Goal: Transaction & Acquisition: Purchase product/service

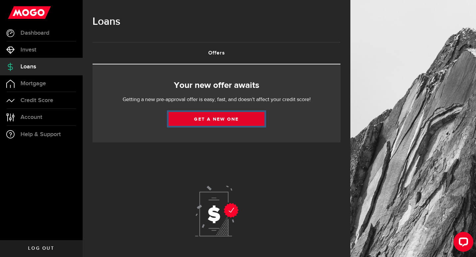
click at [218, 123] on link "Get a new one" at bounding box center [217, 119] width 96 height 14
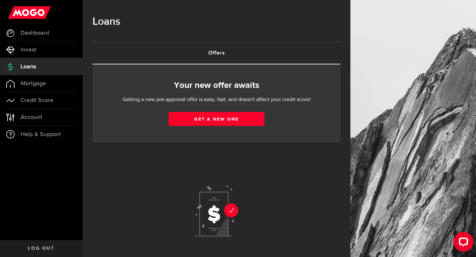
select select "Employed"
select select "1"
select select "0"
select select "monthly"
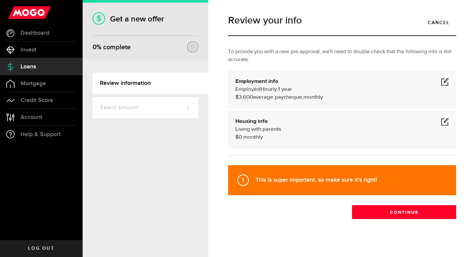
click at [443, 80] on span at bounding box center [445, 82] width 8 height 8
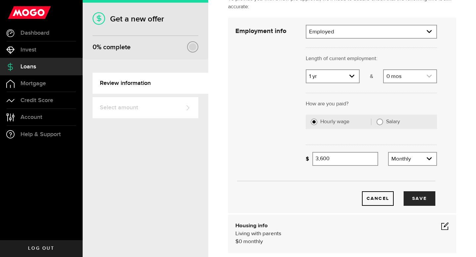
scroll to position [73, 0]
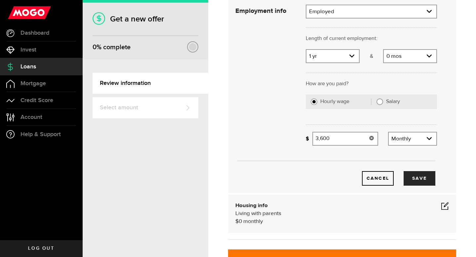
click at [370, 136] on icon at bounding box center [371, 138] width 5 height 5
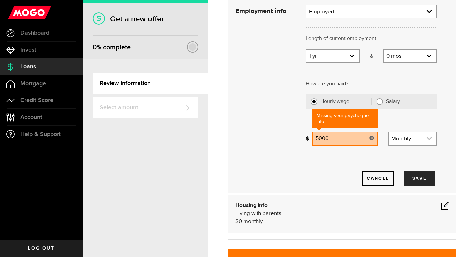
click at [418, 135] on link "expand select" at bounding box center [413, 139] width 48 height 13
type input "5,000"
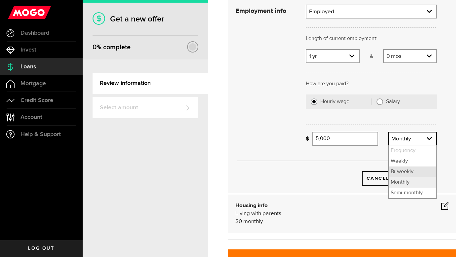
click at [402, 171] on li "Bi-weekly" at bounding box center [413, 172] width 48 height 11
select select "bi_weekly"
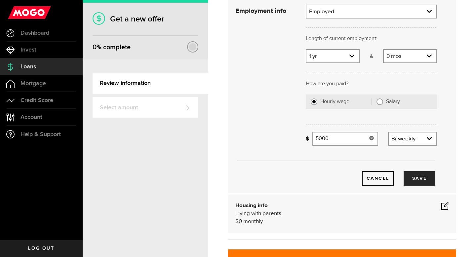
click at [354, 140] on input "5000" at bounding box center [346, 139] width 66 height 14
type input "5"
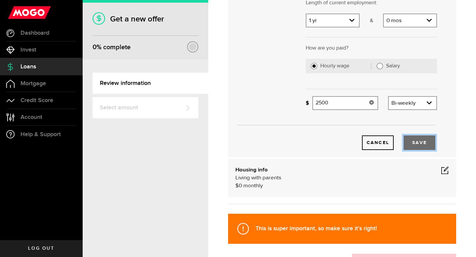
type input "2,500"
click at [416, 144] on button "Save" at bounding box center [420, 143] width 32 height 15
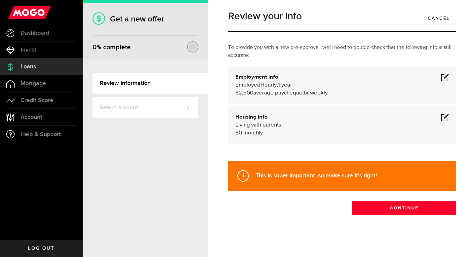
scroll to position [4, 0]
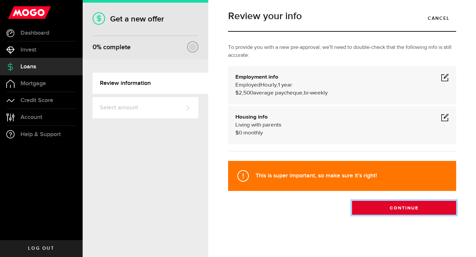
click at [414, 207] on button "Continue" at bounding box center [404, 208] width 104 height 14
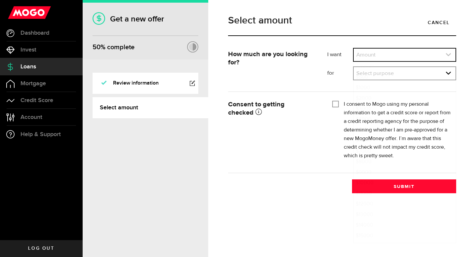
click at [398, 55] on link "expand select" at bounding box center [405, 55] width 102 height 13
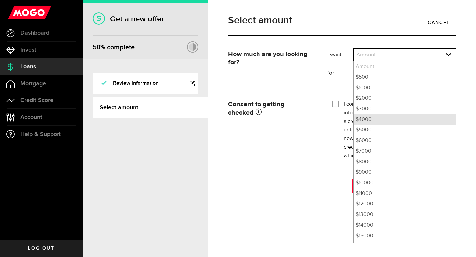
click at [376, 117] on li "$4000" at bounding box center [405, 119] width 102 height 11
select select "4000"
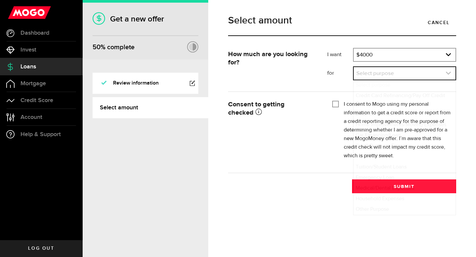
click at [368, 77] on link "expand select" at bounding box center [405, 73] width 102 height 13
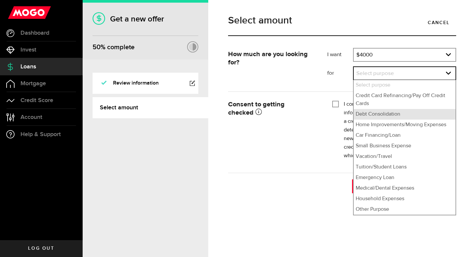
click at [369, 111] on li "Debt Consolidation" at bounding box center [405, 114] width 102 height 11
select select "Debt Consolidation"
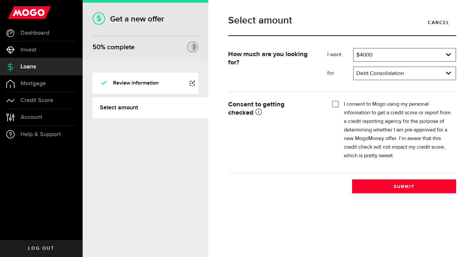
click at [337, 104] on input "I consent to Mogo using my personal information to get a credit score or report…" at bounding box center [335, 103] width 7 height 7
checkbox input "true"
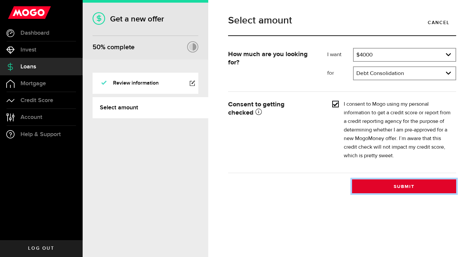
click at [376, 183] on button "Submit" at bounding box center [404, 187] width 104 height 14
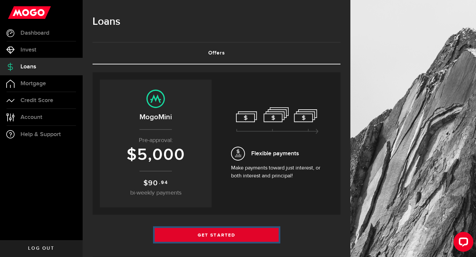
click at [259, 232] on link "Get Started" at bounding box center [217, 235] width 124 height 14
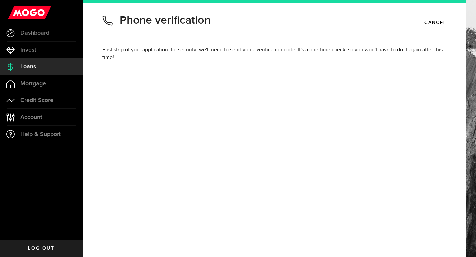
type input "6047235374"
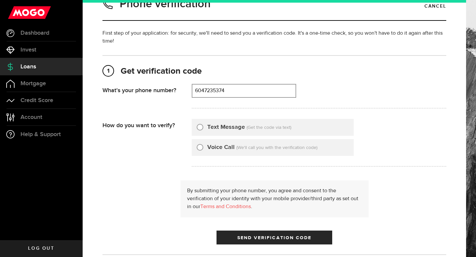
scroll to position [19, 0]
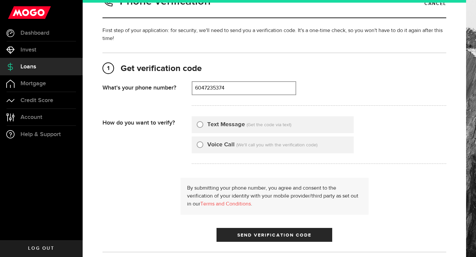
click at [199, 123] on input "Text Message" at bounding box center [200, 123] width 7 height 7
radio input "true"
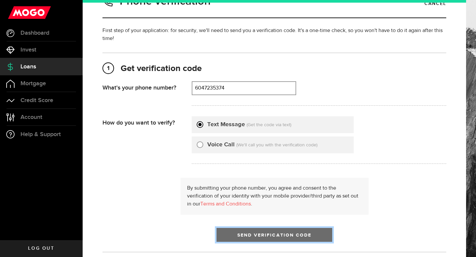
click at [230, 232] on button "Send Verification Code" at bounding box center [275, 235] width 116 height 14
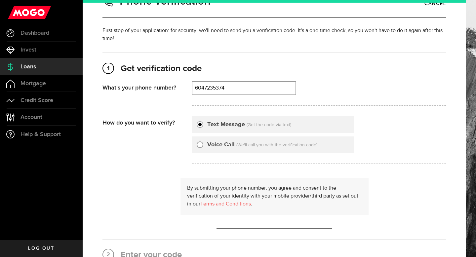
scroll to position [0, 0]
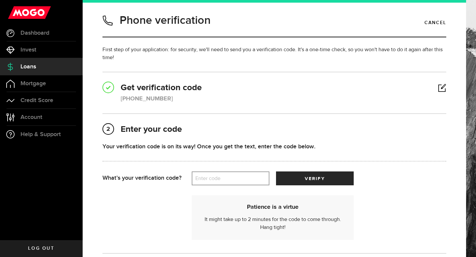
click at [219, 179] on label "Enter code" at bounding box center [231, 179] width 78 height 14
click at [219, 179] on input "Enter code" at bounding box center [231, 179] width 78 height 14
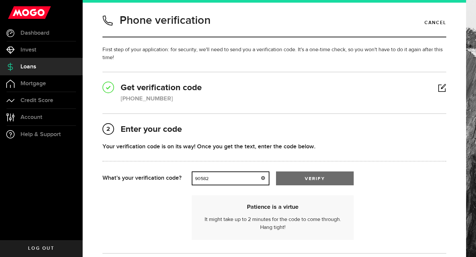
type input "90582"
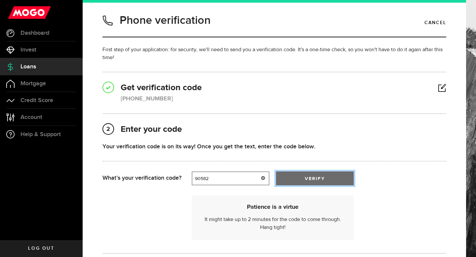
click at [297, 183] on button "verify" at bounding box center [315, 179] width 78 height 14
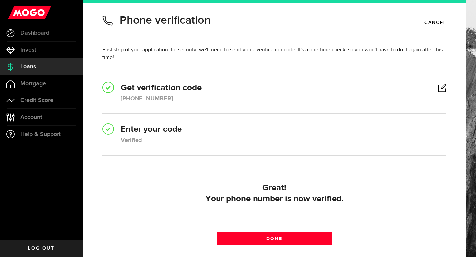
click at [292, 248] on div "Great! Your phone number is now verified. Done Done" at bounding box center [275, 213] width 344 height 69
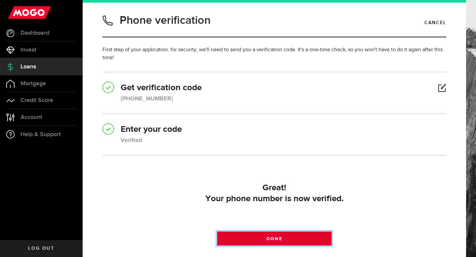
click at [291, 244] on link "Done" at bounding box center [274, 239] width 115 height 14
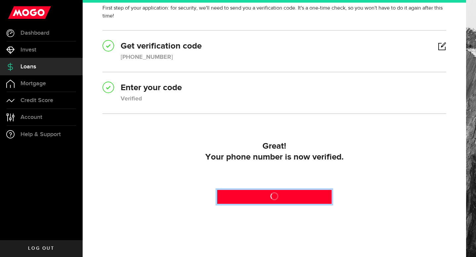
scroll to position [54, 0]
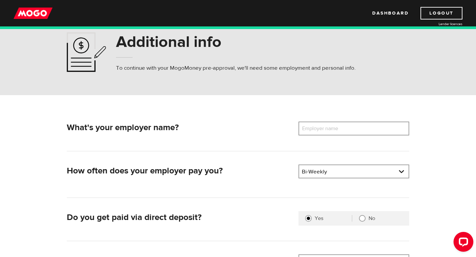
scroll to position [21, 0]
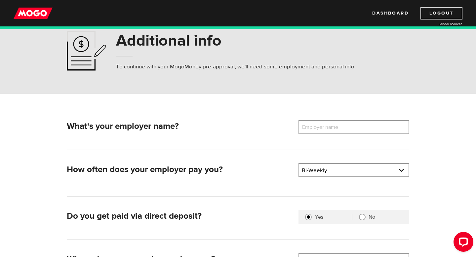
click at [338, 131] on label "Employer name" at bounding box center [325, 127] width 53 height 14
click at [338, 131] on input "Employer name" at bounding box center [354, 127] width 111 height 14
type input "Ultima Home"
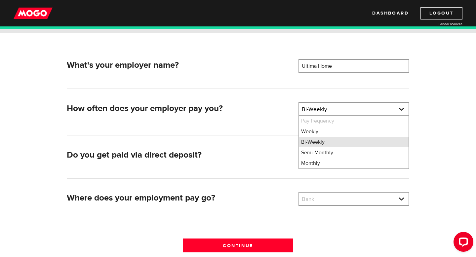
scroll to position [83, 0]
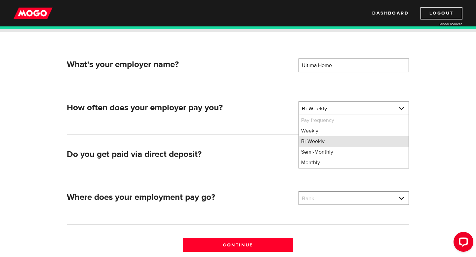
click at [322, 141] on li "Bi-Weekly" at bounding box center [353, 141] width 109 height 11
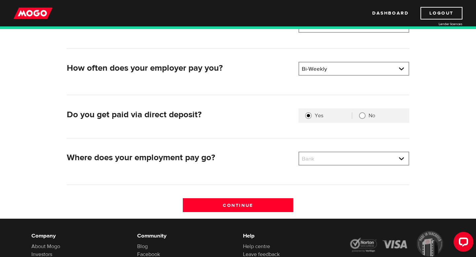
scroll to position [125, 0]
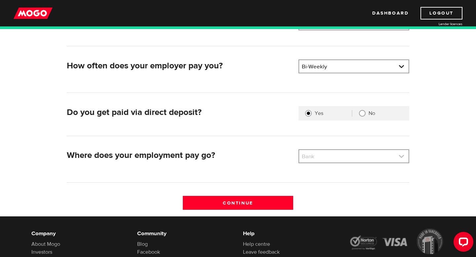
click at [315, 154] on link at bounding box center [353, 156] width 109 height 13
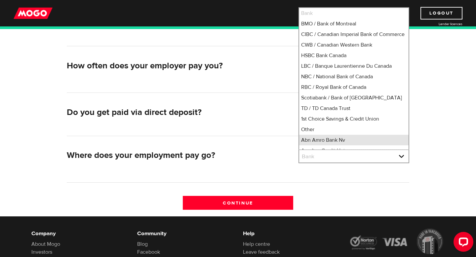
scroll to position [4, 0]
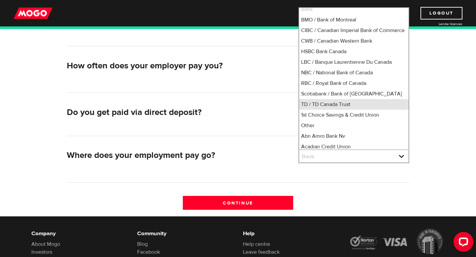
click at [310, 110] on li "TD / TD Canada Trust" at bounding box center [353, 104] width 109 height 11
select select "9"
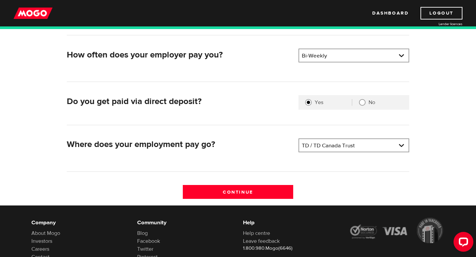
scroll to position [140, 0]
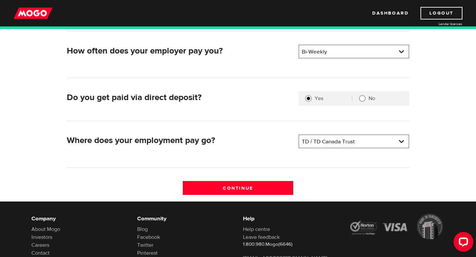
click at [259, 195] on div "Continue" at bounding box center [238, 191] width 348 height 21
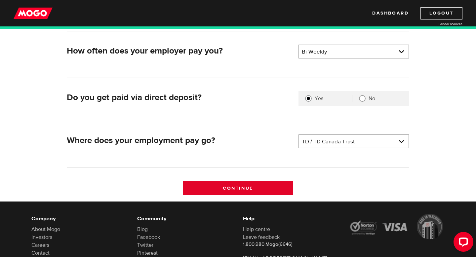
click at [259, 191] on input "Continue" at bounding box center [238, 188] width 111 height 14
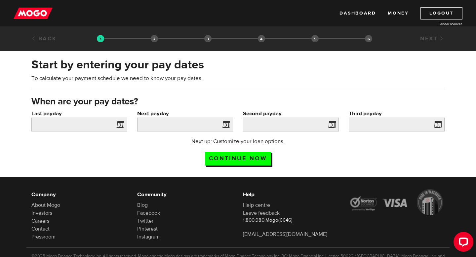
click at [119, 126] on span at bounding box center [119, 125] width 10 height 11
click at [105, 127] on input "Last payday" at bounding box center [79, 125] width 96 height 14
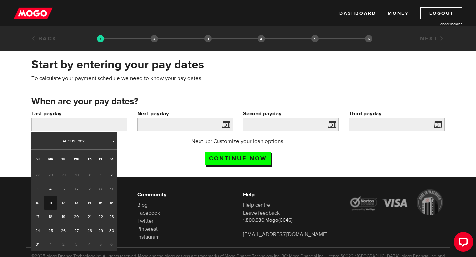
click at [53, 203] on link "11" at bounding box center [51, 203] width 14 height 14
type input "2025/08/11"
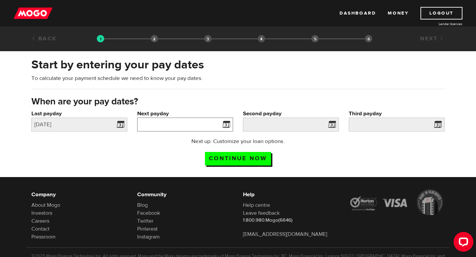
click at [178, 127] on input "Next payday" at bounding box center [185, 125] width 96 height 14
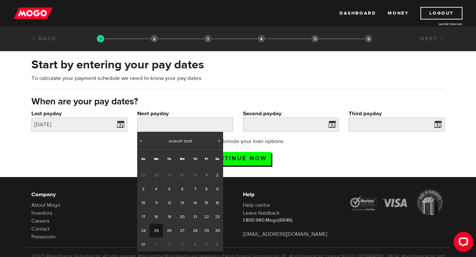
click at [156, 228] on link "25" at bounding box center [156, 231] width 14 height 14
type input "2025/08/25"
type input "2025/9/8"
type input "2025/9/22"
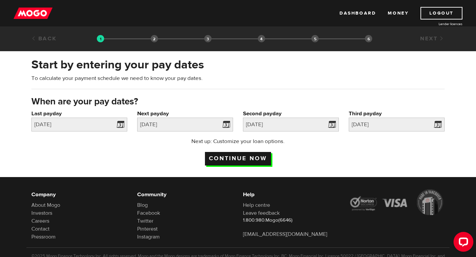
click at [244, 158] on input "Continue now" at bounding box center [238, 159] width 66 height 14
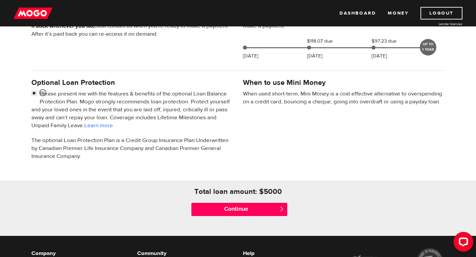
scroll to position [261, 0]
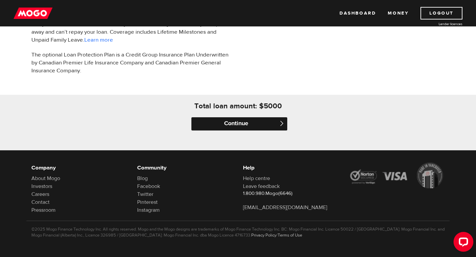
click at [246, 125] on input "Continue" at bounding box center [239, 123] width 96 height 13
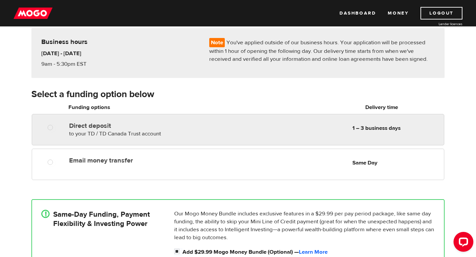
scroll to position [60, 0]
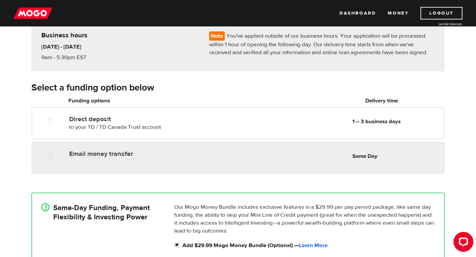
radio input "true"
click at [206, 160] on div "Email money transfer Delivery in Same Day Same Day" at bounding box center [255, 154] width 378 height 13
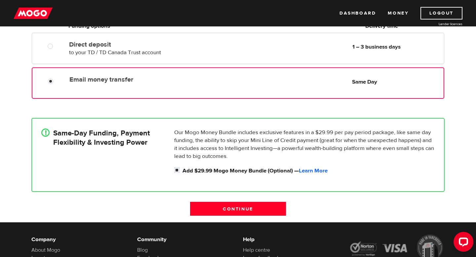
scroll to position [139, 0]
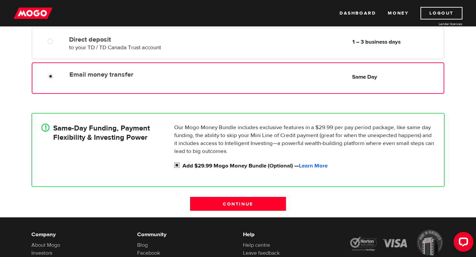
click at [177, 166] on input "Add $29.99 Mogo Money Bundle (Optional) — Learn More" at bounding box center [178, 166] width 8 height 8
checkbox input "false"
radio input "false"
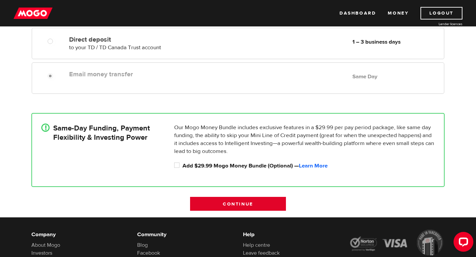
click at [215, 207] on input "Continue" at bounding box center [238, 204] width 96 height 14
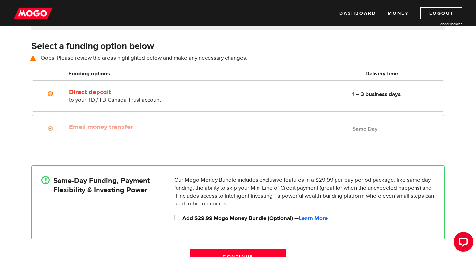
scroll to position [92, 0]
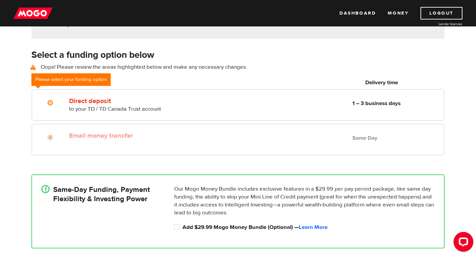
click at [58, 146] on div "Email money transfer Delivery in Same Day Same Day" at bounding box center [238, 139] width 413 height 31
click at [46, 140] on div at bounding box center [53, 138] width 40 height 8
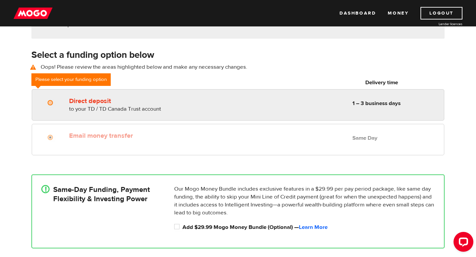
radio input "true"
click at [56, 100] on label at bounding box center [56, 104] width 1 height 8
click at [56, 100] on input "Direct deposit" at bounding box center [52, 104] width 8 height 8
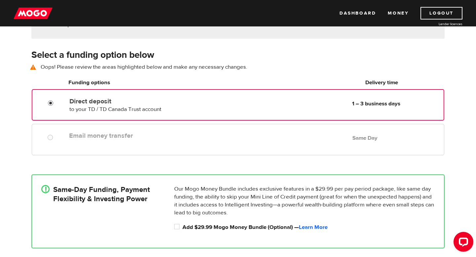
click at [56, 135] on label at bounding box center [56, 138] width 1 height 8
click at [47, 139] on div at bounding box center [53, 138] width 40 height 8
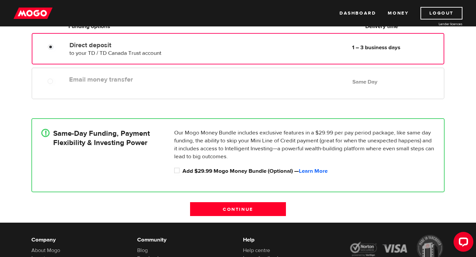
scroll to position [168, 0]
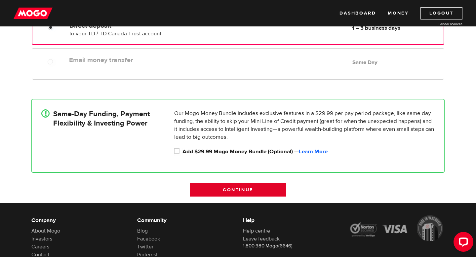
click at [216, 195] on input "Continue" at bounding box center [238, 190] width 96 height 14
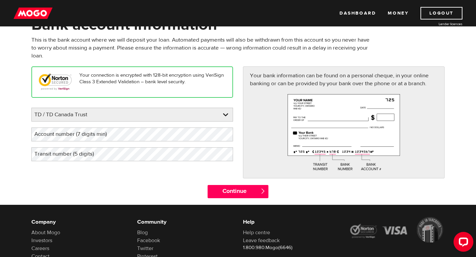
scroll to position [47, 0]
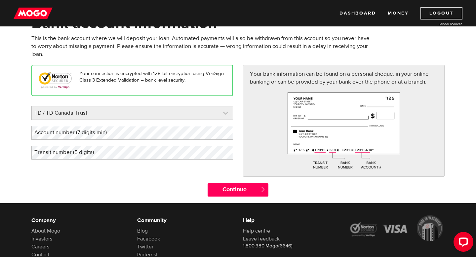
click at [211, 119] on link at bounding box center [132, 112] width 201 height 13
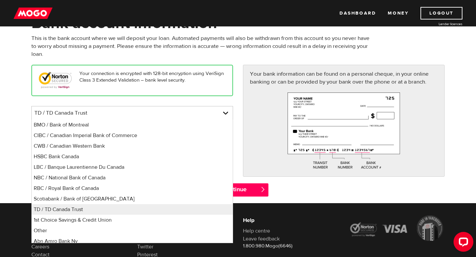
click at [196, 101] on div "Your connection is encrypted with 128-bit encryption using VeriSign Class 3 Ext…" at bounding box center [132, 115] width 212 height 101
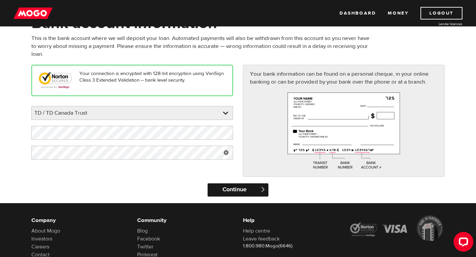
click at [218, 187] on input "Continue" at bounding box center [238, 190] width 61 height 13
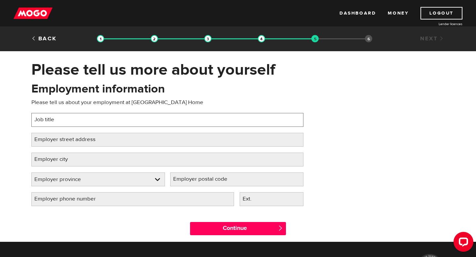
click at [209, 124] on input "Job title" at bounding box center [167, 120] width 272 height 14
type input "C"
type input "Nurse clinical supervisor"
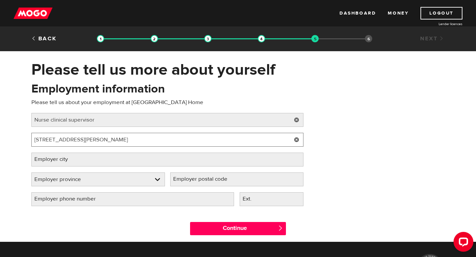
type input "[STREET_ADDRESS][PERSON_NAME]"
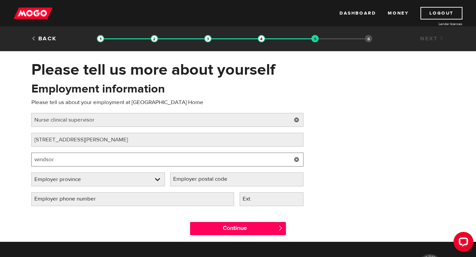
type input "windsor"
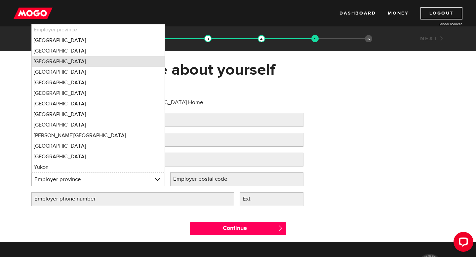
click at [62, 66] on li "[GEOGRAPHIC_DATA]" at bounding box center [98, 61] width 133 height 11
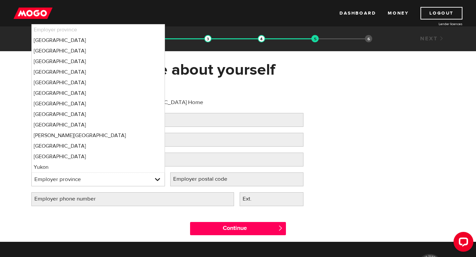
select select "ON"
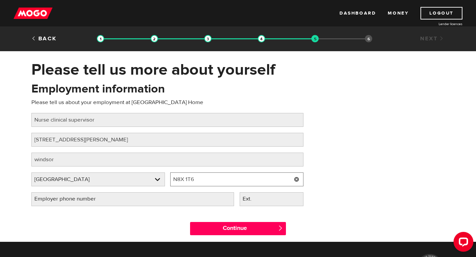
type input "N8X 1T6"
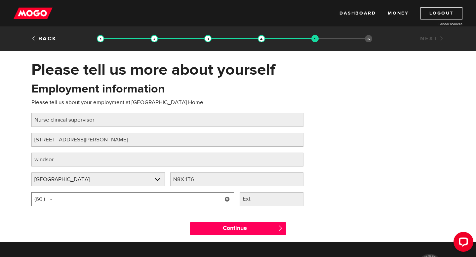
type input "(6 ) -"
type input "[PHONE_NUMBER]"
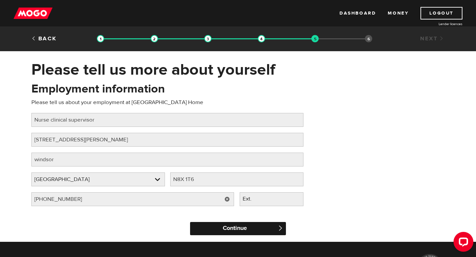
click at [198, 226] on input "Continue" at bounding box center [238, 228] width 96 height 13
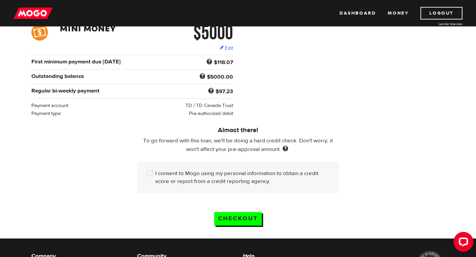
scroll to position [110, 0]
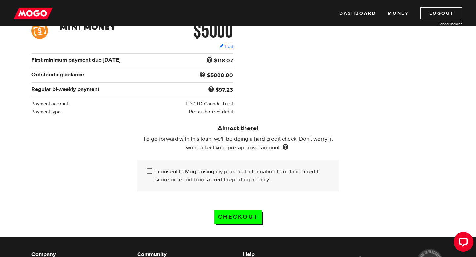
click at [151, 174] on input "I consent to Mogo using my personal information to obtain a credit score or rep…" at bounding box center [151, 172] width 8 height 8
checkbox input "true"
click at [241, 224] on input "Checkout" at bounding box center [238, 218] width 48 height 14
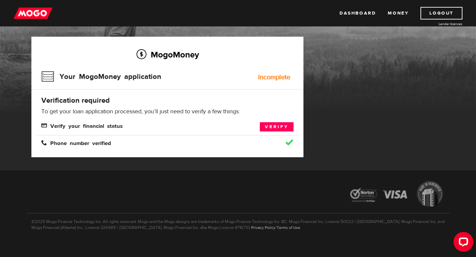
scroll to position [40, 0]
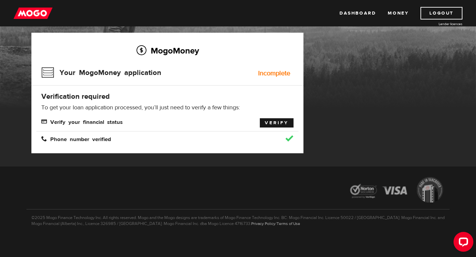
click at [274, 124] on link "Verify" at bounding box center [277, 122] width 34 height 9
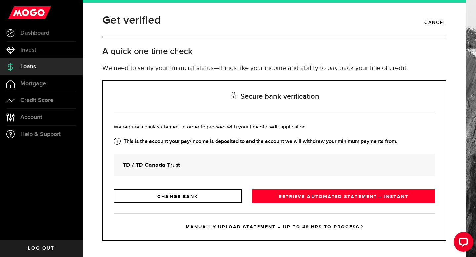
scroll to position [3, 0]
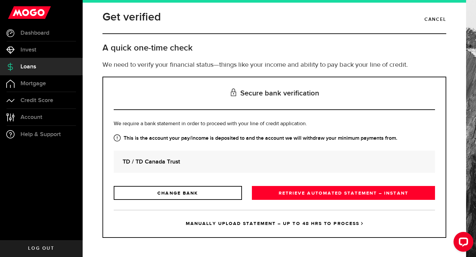
click at [247, 159] on strong "TD / TD Canada Trust" at bounding box center [275, 161] width 304 height 9
click at [268, 189] on link "RETRIEVE AUTOMATED STATEMENT – INSTANT" at bounding box center [343, 193] width 183 height 14
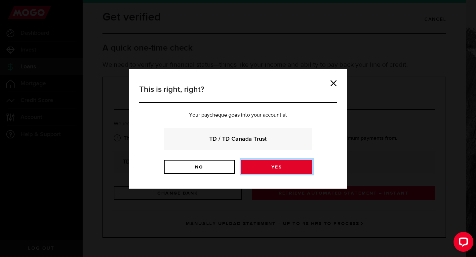
click at [269, 169] on link "Yes" at bounding box center [276, 167] width 71 height 14
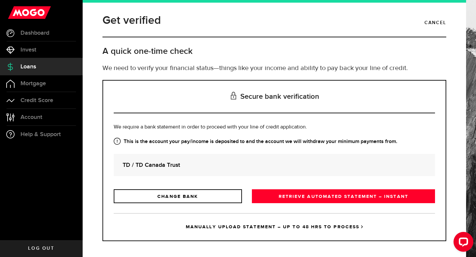
scroll to position [3, 0]
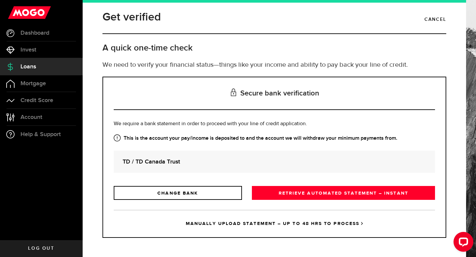
click at [251, 224] on link "MANUALLY UPLOAD STATEMENT – UP TO 48 HRS TO PROCESS" at bounding box center [274, 223] width 321 height 27
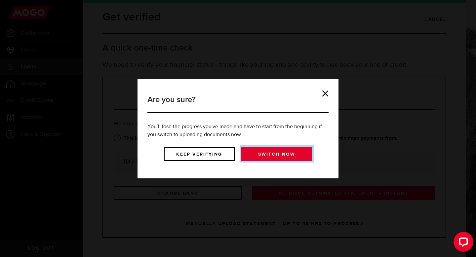
click at [254, 158] on link "Switch now" at bounding box center [276, 154] width 71 height 14
